Goal: Information Seeking & Learning: Learn about a topic

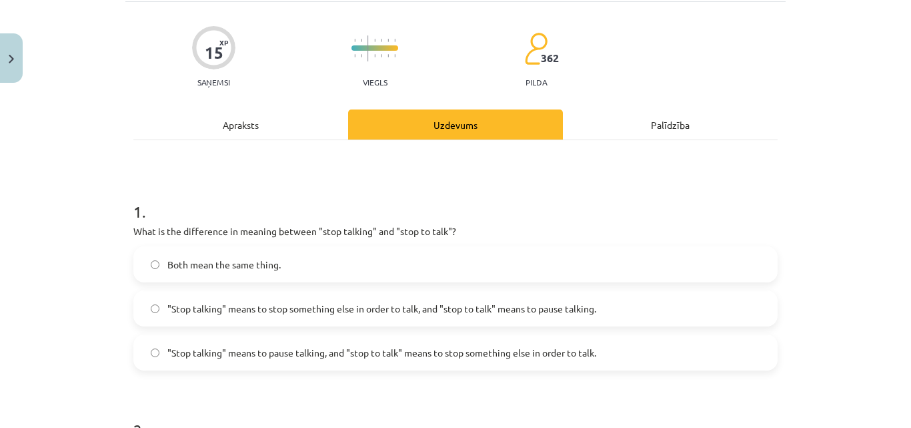
scroll to position [167, 0]
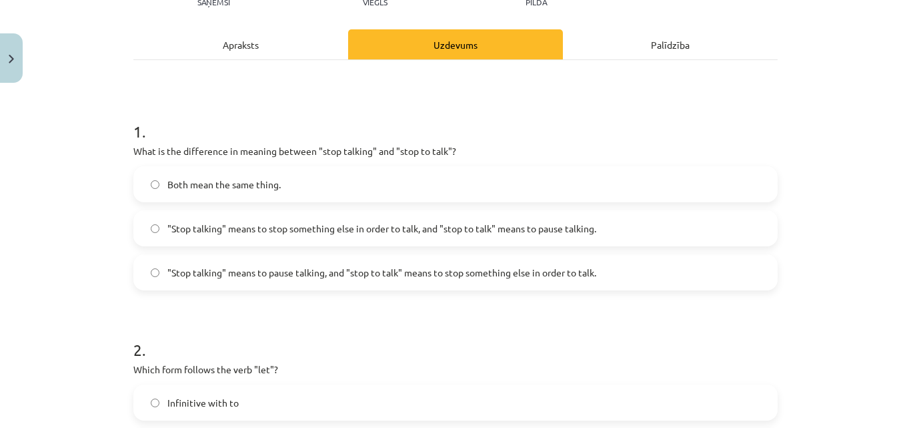
click at [257, 269] on span ""Stop talking" means to pause talking, and "stop to talk" means to stop somethi…" at bounding box center [381, 272] width 429 height 14
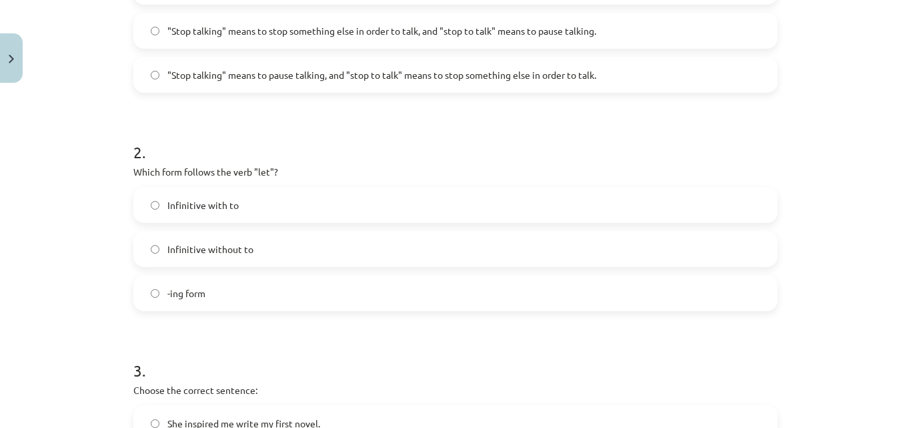
scroll to position [367, 0]
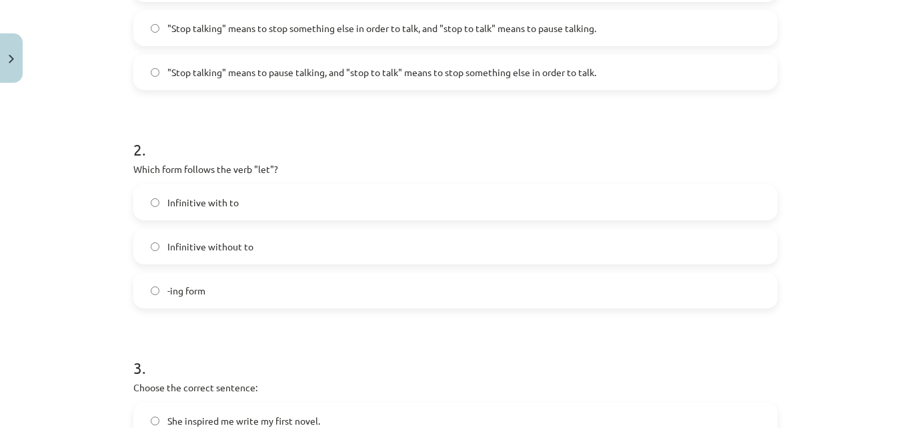
click at [207, 255] on label "Infinitive without to" at bounding box center [456, 245] width 642 height 33
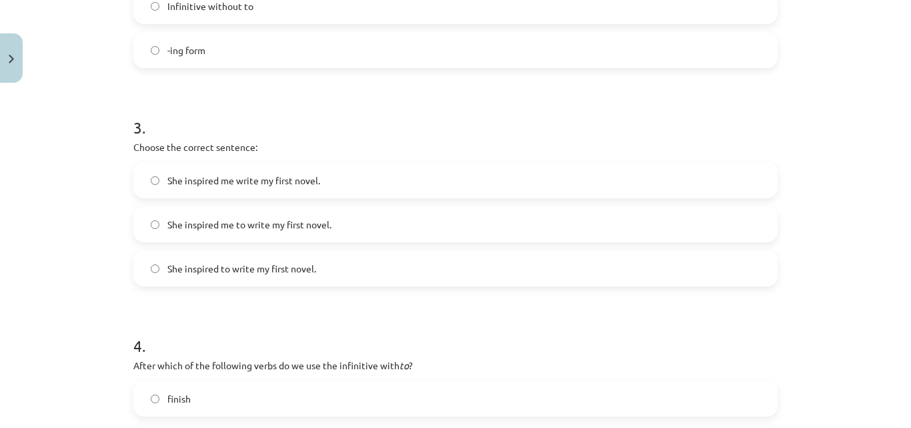
scroll to position [634, 0]
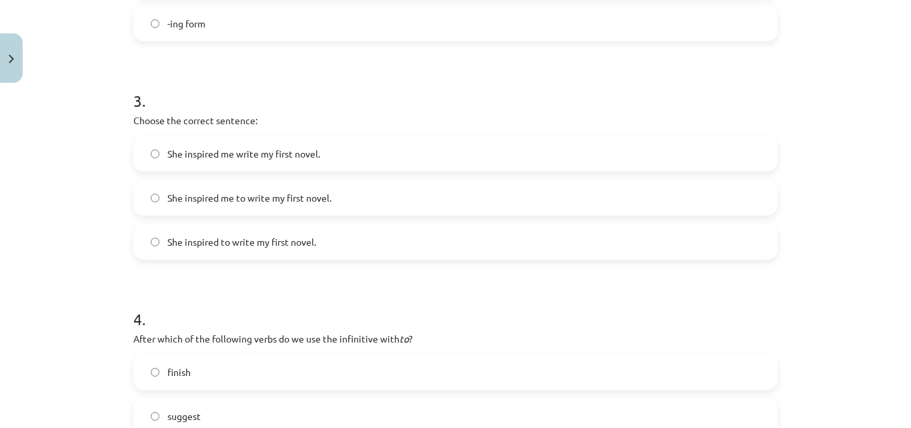
click at [229, 203] on span "She inspired me to write my first novel." at bounding box center [249, 198] width 164 height 14
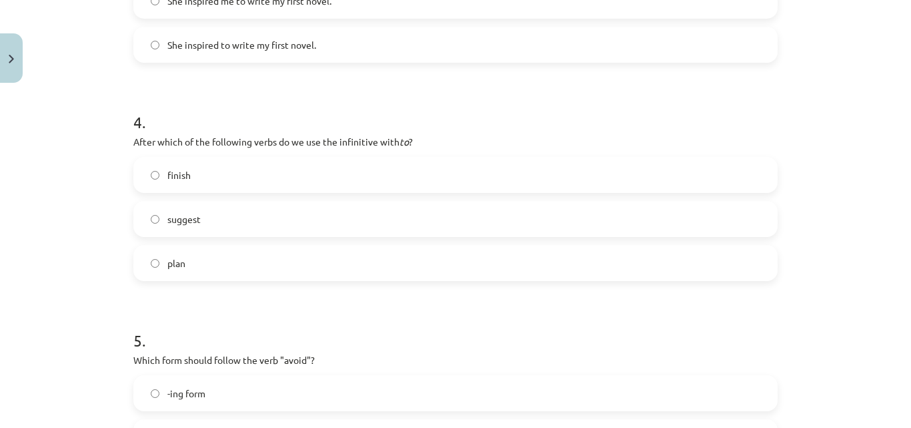
scroll to position [834, 0]
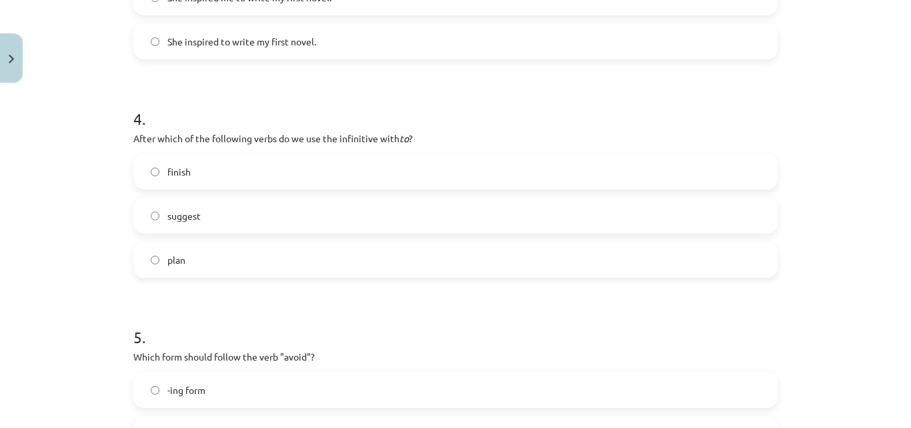
click at [236, 215] on label "suggest" at bounding box center [456, 215] width 642 height 33
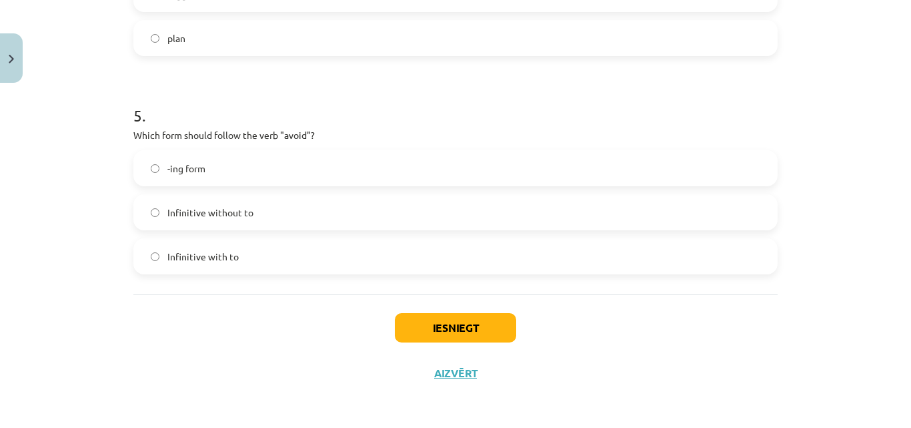
scroll to position [1056, 0]
click at [214, 254] on span "Infinitive with to" at bounding box center [202, 255] width 71 height 14
click at [446, 325] on button "Iesniegt" at bounding box center [455, 325] width 121 height 29
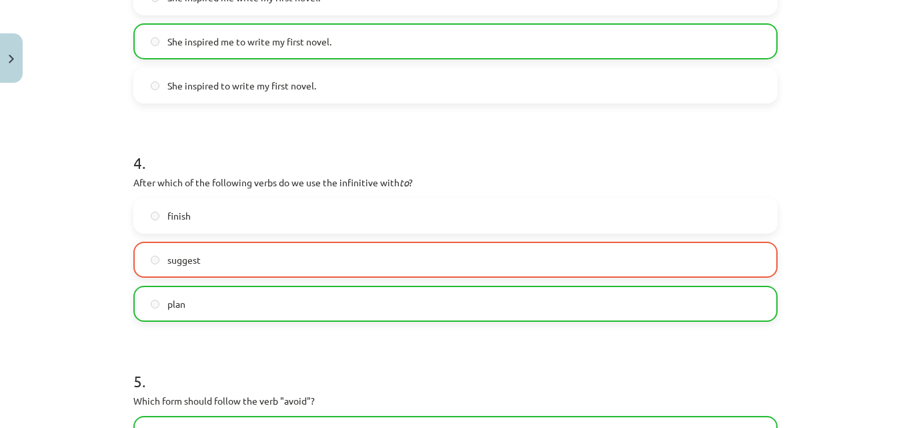
scroll to position [1099, 0]
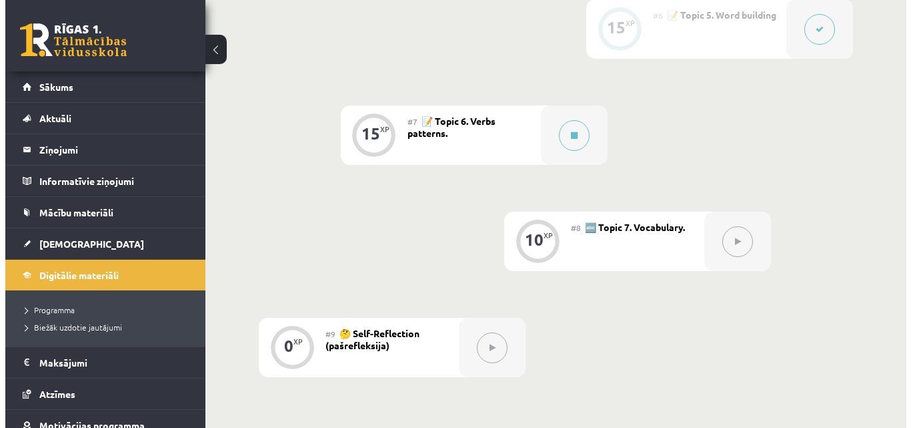
scroll to position [750, 0]
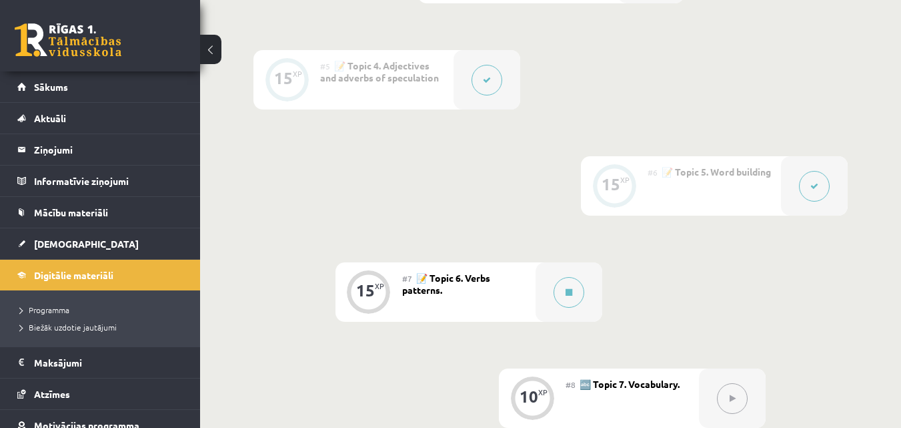
click at [798, 181] on div at bounding box center [814, 185] width 67 height 59
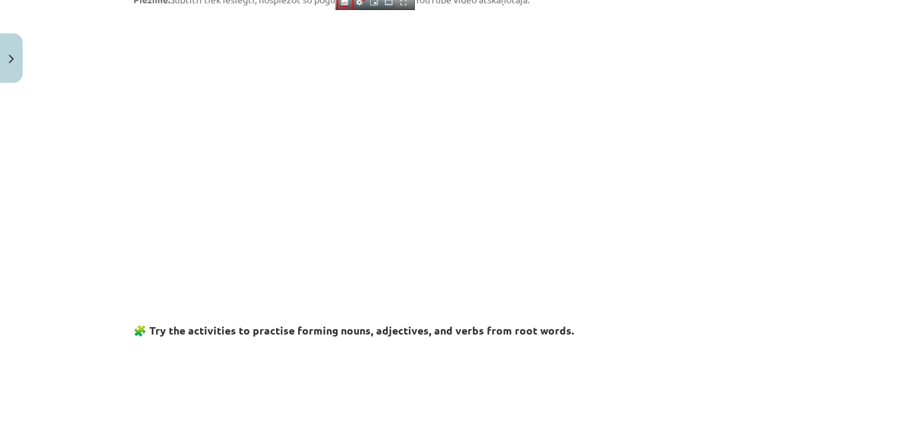
scroll to position [133, 0]
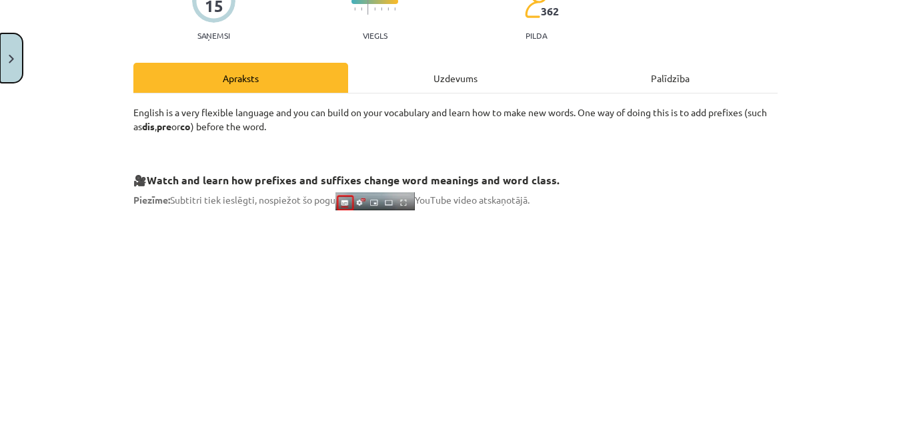
click at [4, 71] on button "Close" at bounding box center [11, 57] width 23 height 49
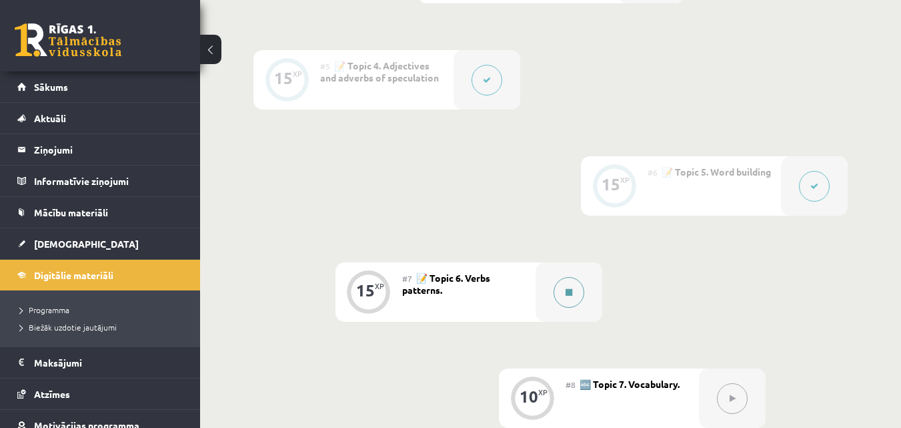
click at [562, 295] on button at bounding box center [569, 292] width 31 height 31
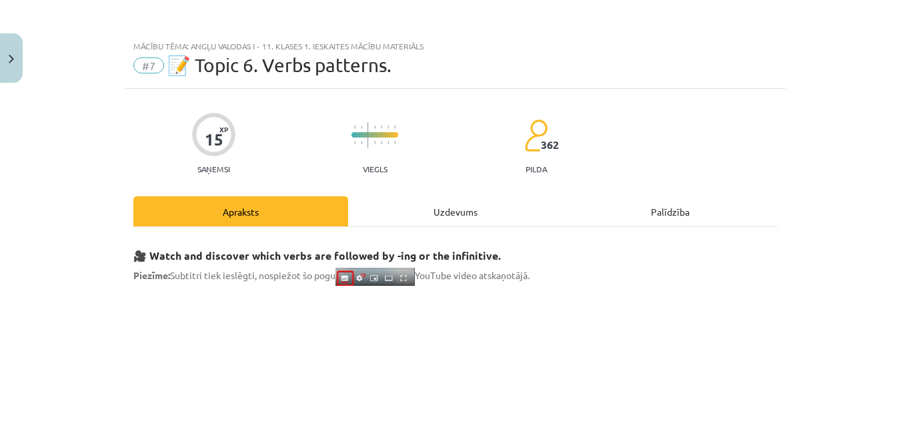
scroll to position [200, 0]
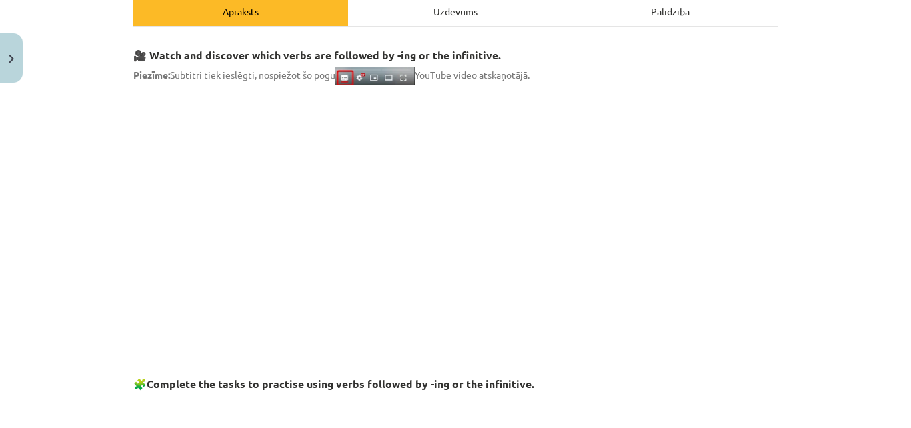
click at [448, 13] on div "Uzdevums" at bounding box center [455, 11] width 215 height 30
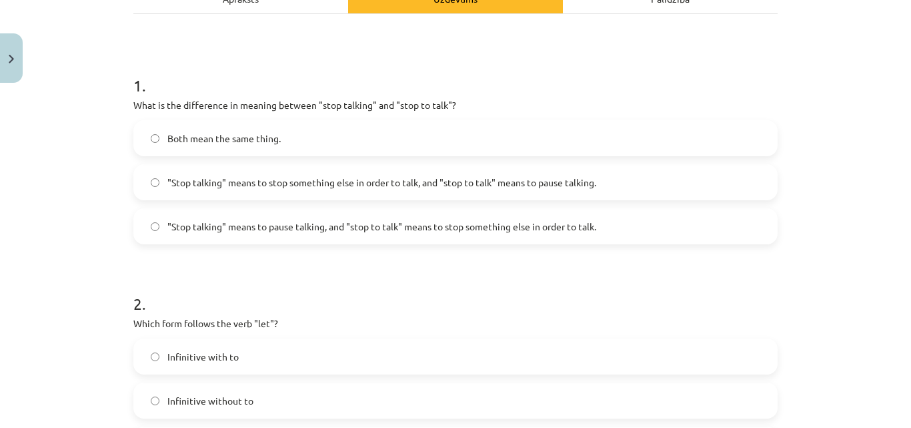
scroll to position [233, 0]
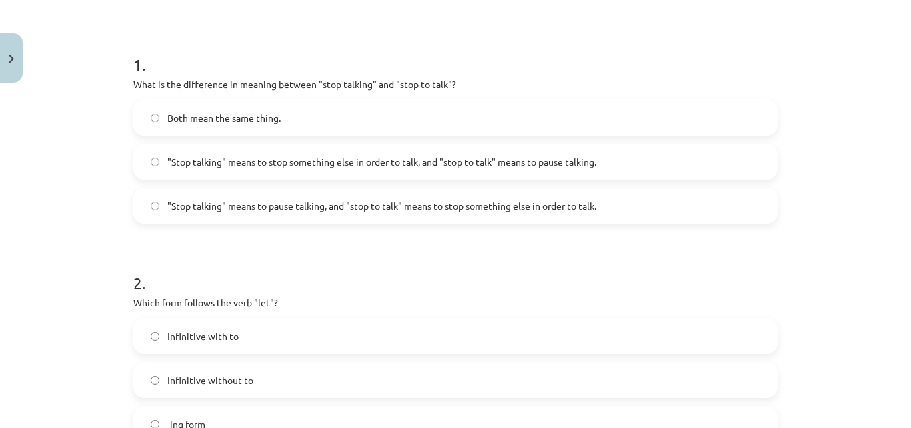
click at [419, 216] on label ""Stop talking" means to pause talking, and "stop to talk" means to stop somethi…" at bounding box center [456, 205] width 642 height 33
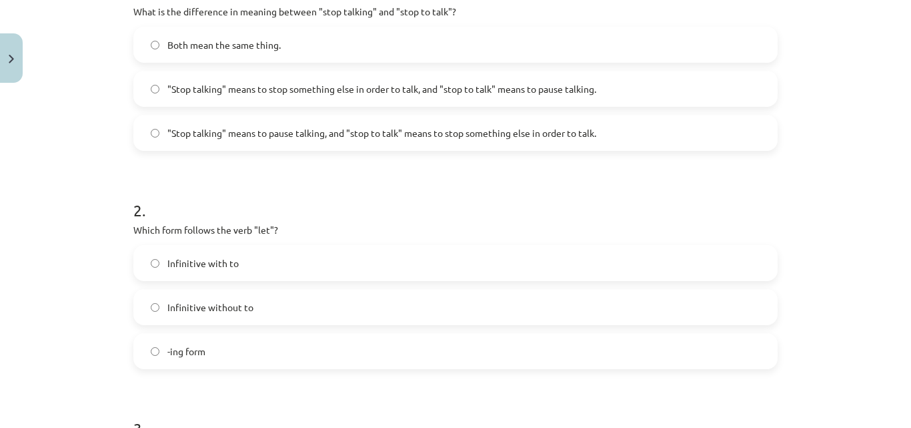
scroll to position [367, 0]
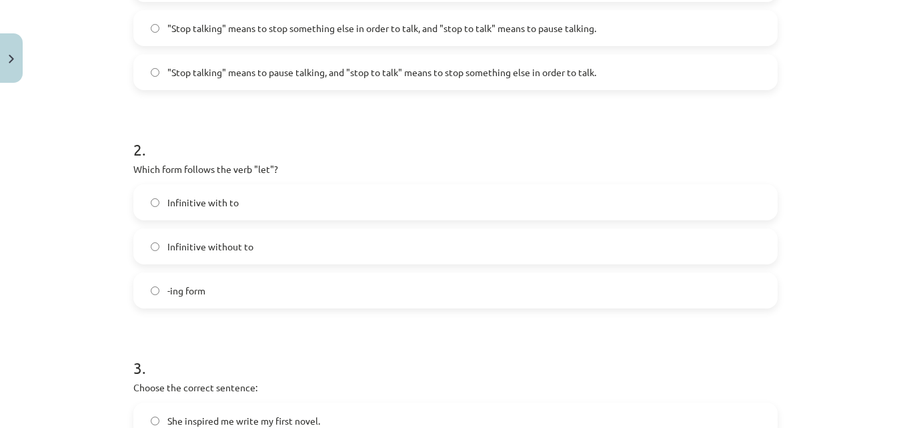
click at [245, 252] on span "Infinitive without to" at bounding box center [210, 246] width 86 height 14
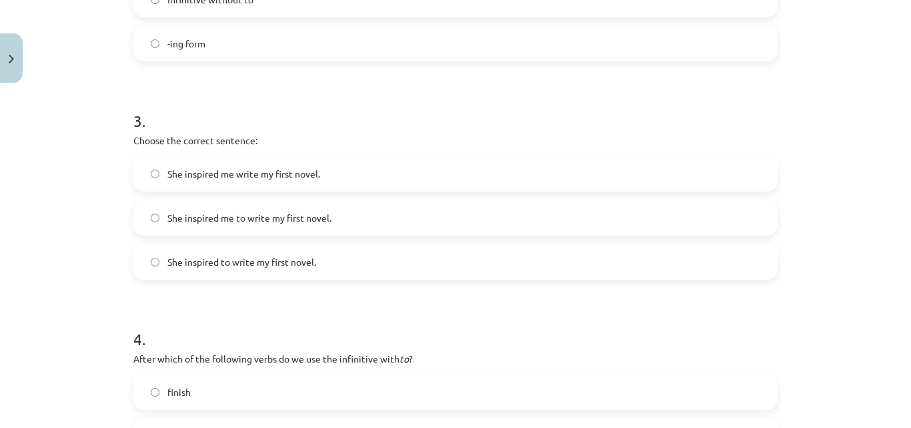
scroll to position [634, 0]
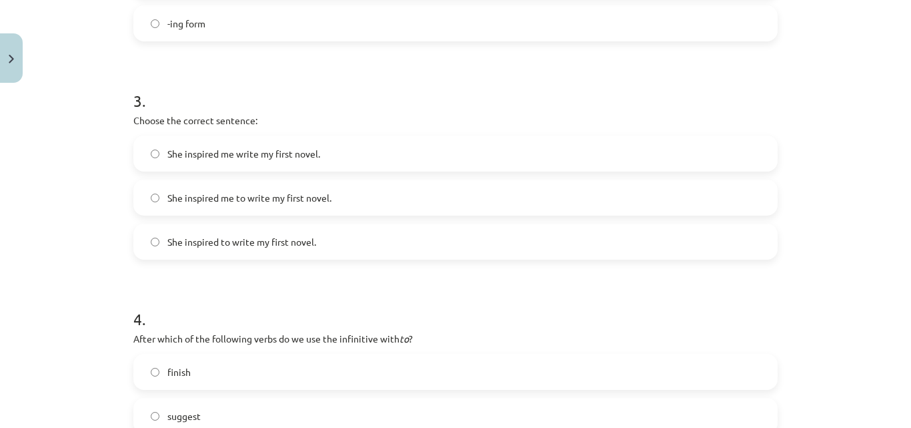
click at [272, 198] on span "She inspired me to write my first novel." at bounding box center [249, 198] width 164 height 14
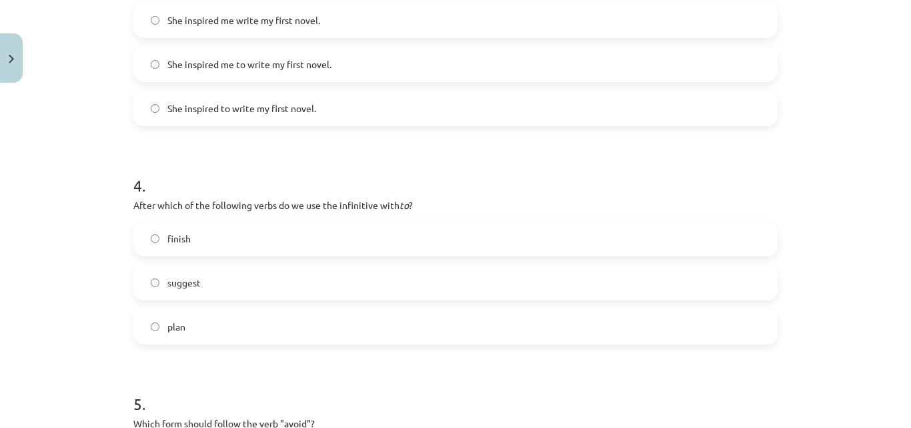
scroll to position [834, 0]
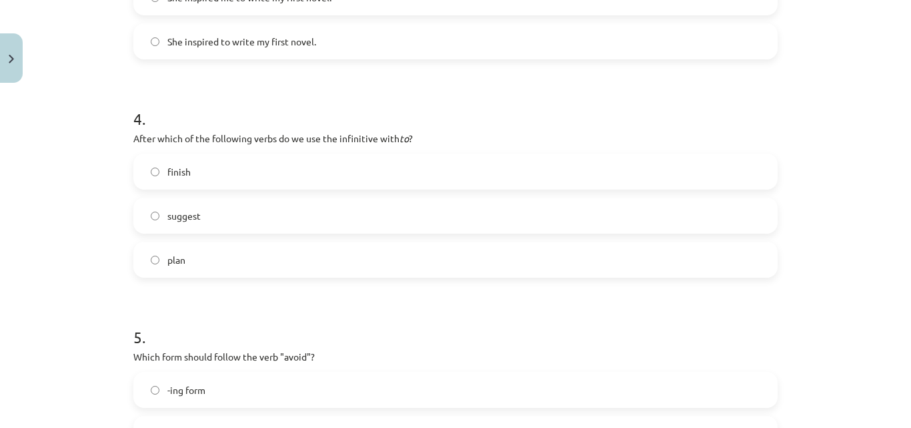
click at [229, 251] on label "plan" at bounding box center [456, 259] width 642 height 33
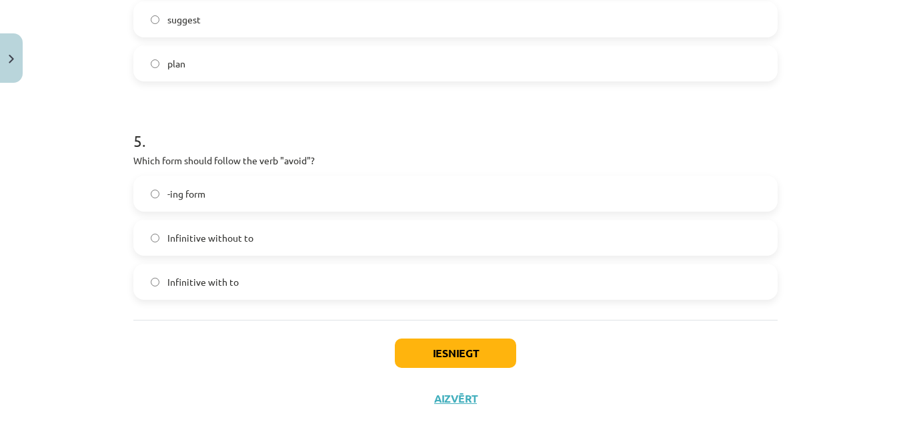
scroll to position [1034, 0]
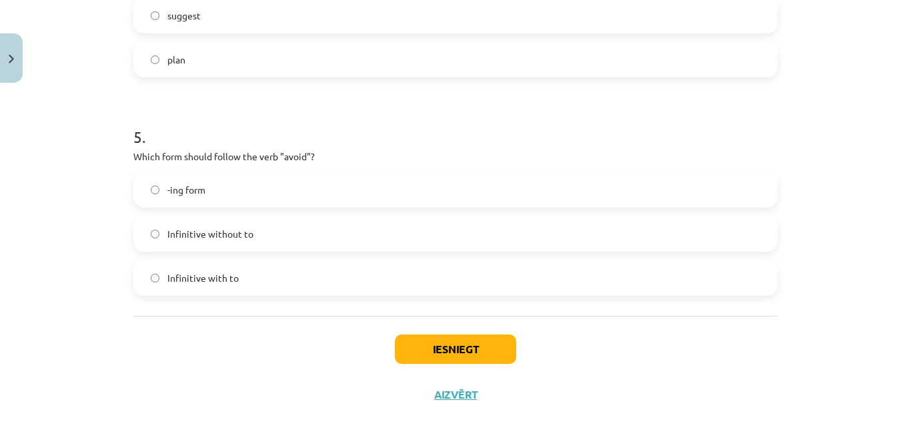
click at [275, 197] on label "-ing form" at bounding box center [456, 189] width 642 height 33
click at [455, 349] on button "Iesniegt" at bounding box center [455, 348] width 121 height 29
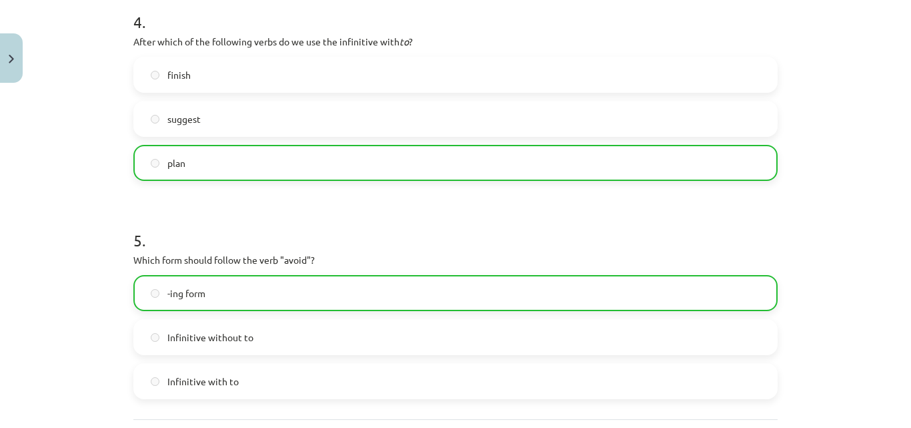
scroll to position [1099, 0]
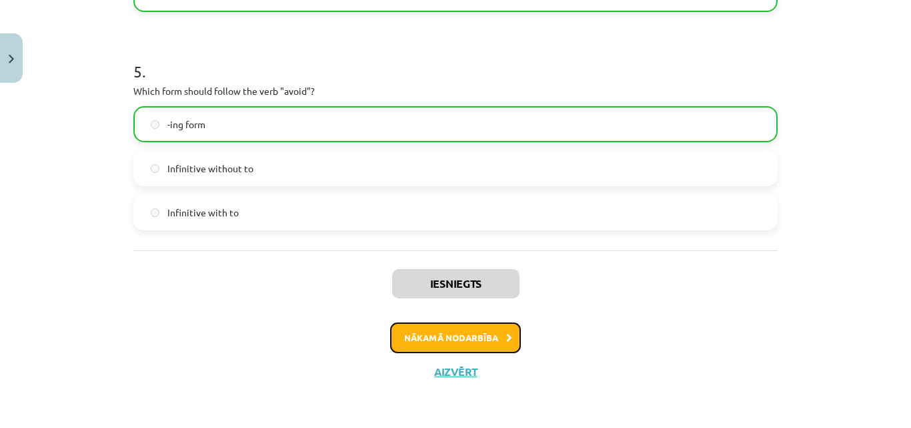
click at [463, 333] on button "Nākamā nodarbība" at bounding box center [455, 337] width 131 height 31
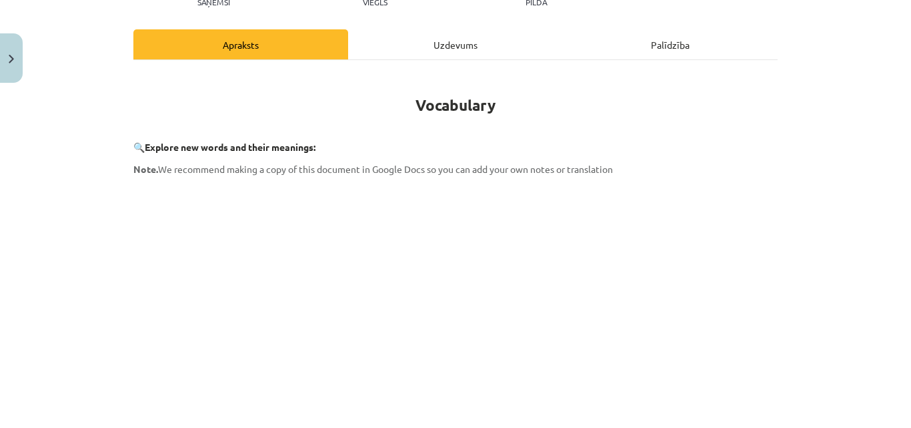
scroll to position [300, 0]
